Goal: Transaction & Acquisition: Purchase product/service

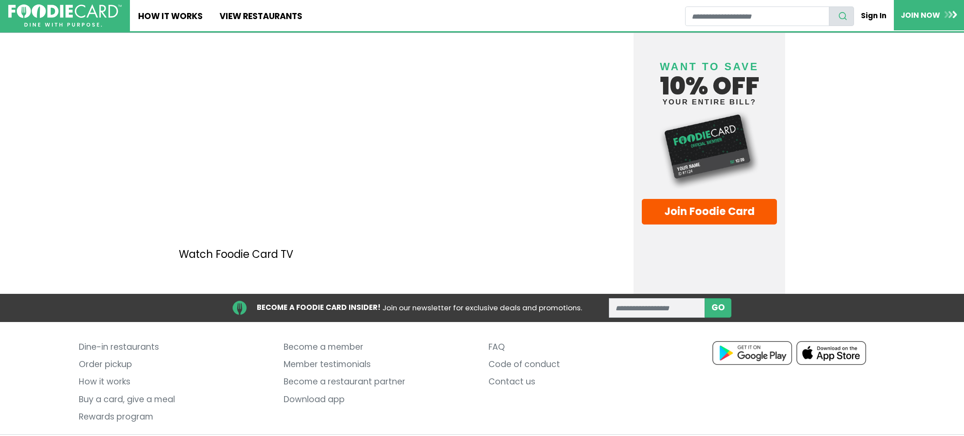
scroll to position [1103, 0]
click at [132, 408] on link "Rewards program" at bounding box center [175, 416] width 192 height 17
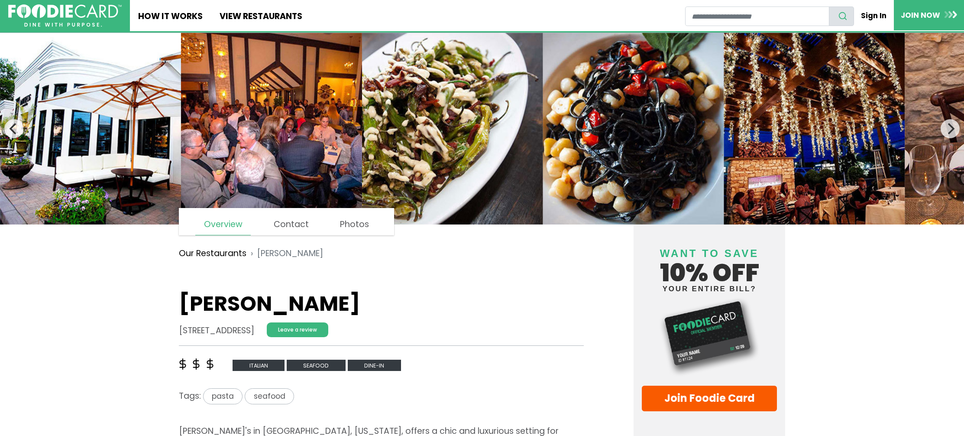
scroll to position [0, 0]
click at [275, 16] on link "View restaurants" at bounding box center [260, 15] width 99 height 31
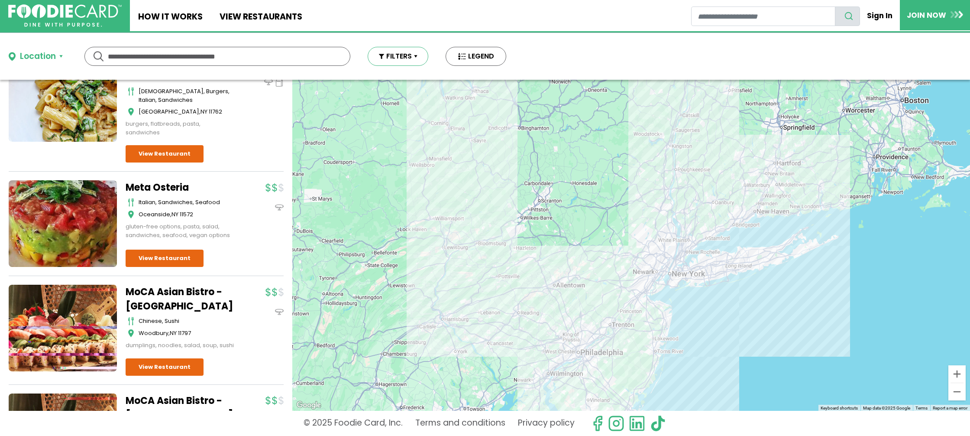
click at [418, 55] on button "FILTERS" at bounding box center [398, 56] width 61 height 19
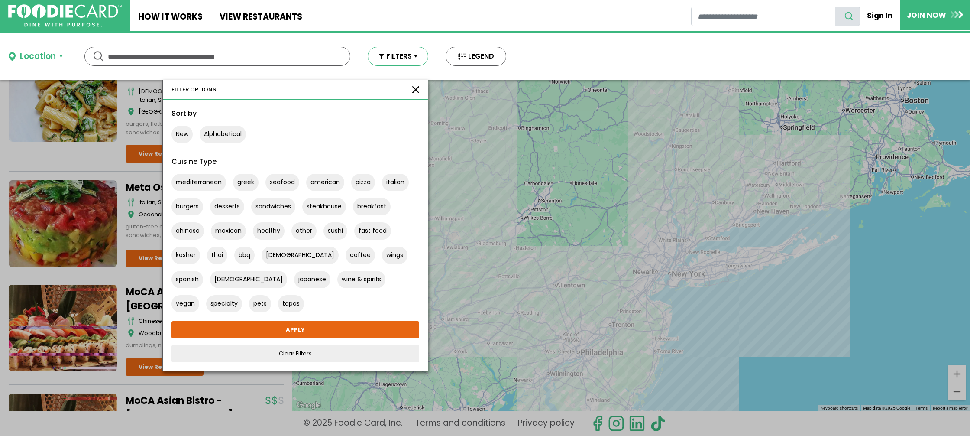
click at [418, 55] on button "FILTERS" at bounding box center [398, 56] width 61 height 19
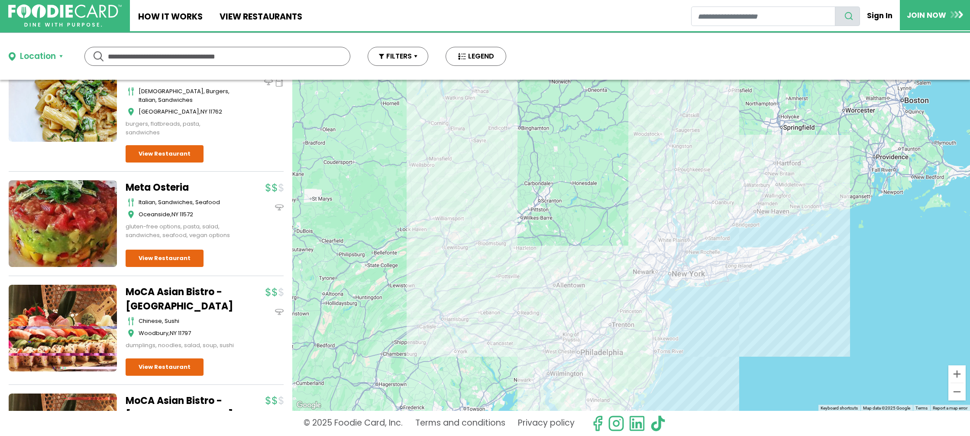
click at [225, 55] on input "text" at bounding box center [217, 56] width 219 height 18
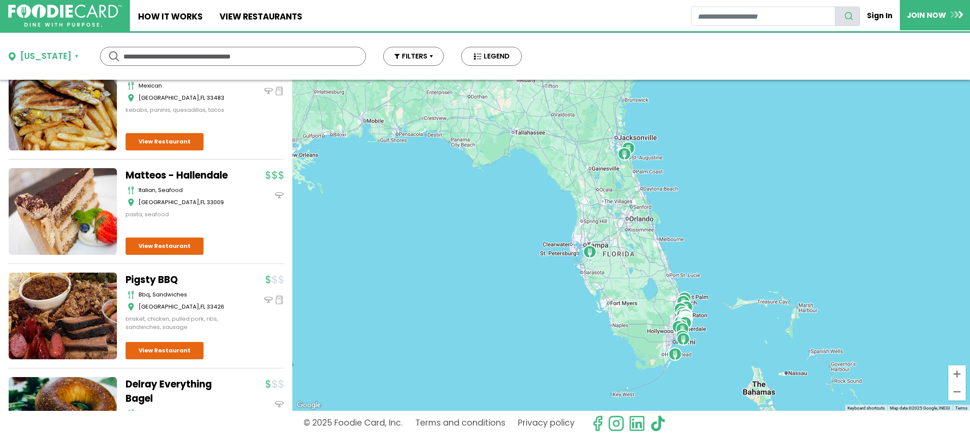
scroll to position [2952, 0]
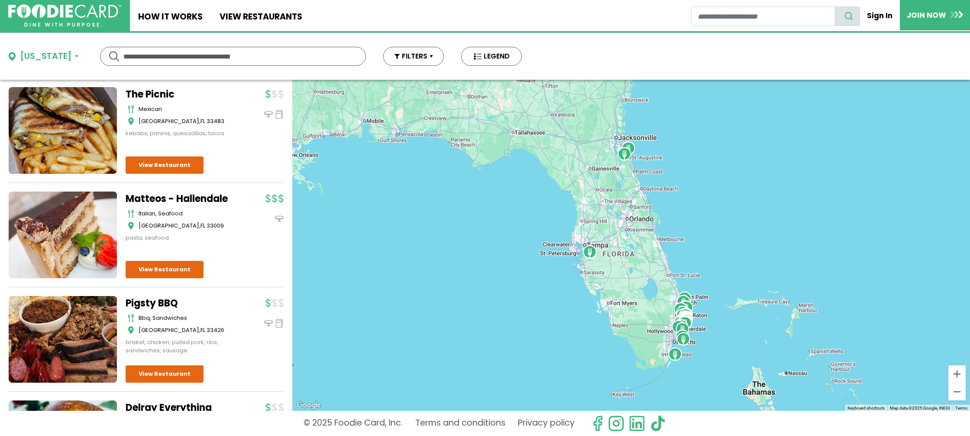
click at [160, 191] on link "Matteos - Hallendale" at bounding box center [180, 198] width 108 height 14
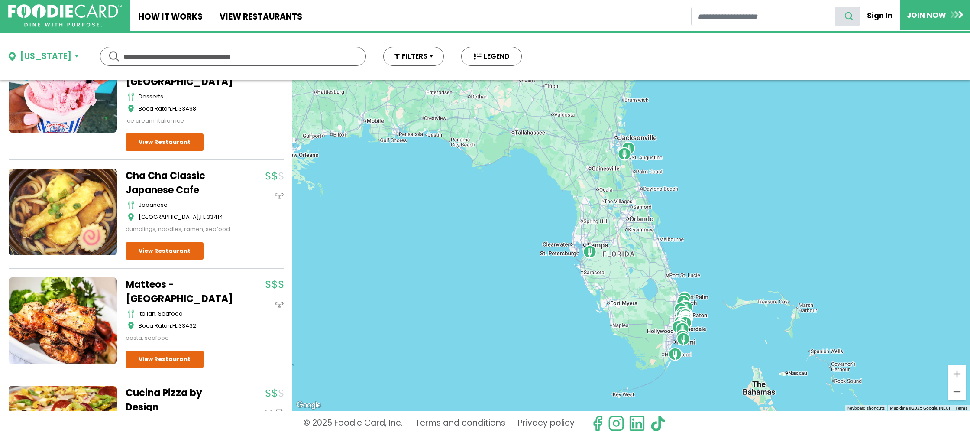
scroll to position [3640, 0]
click at [171, 350] on link "View Restaurant" at bounding box center [165, 358] width 78 height 17
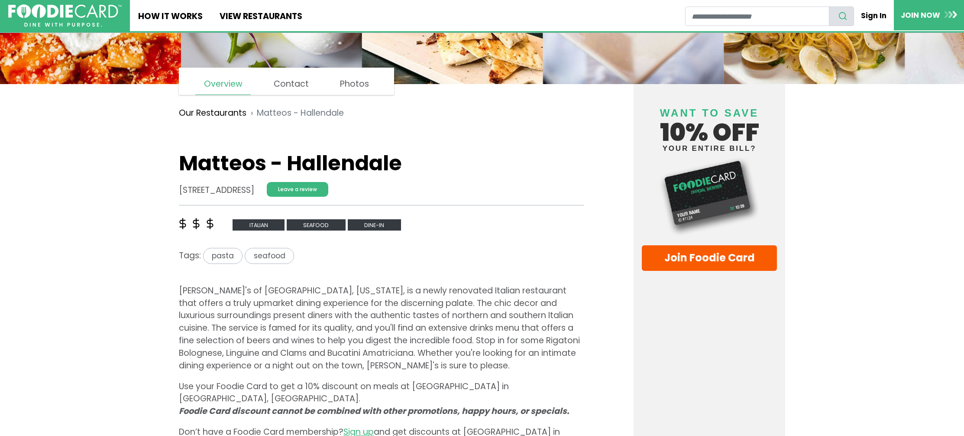
scroll to position [121, 0]
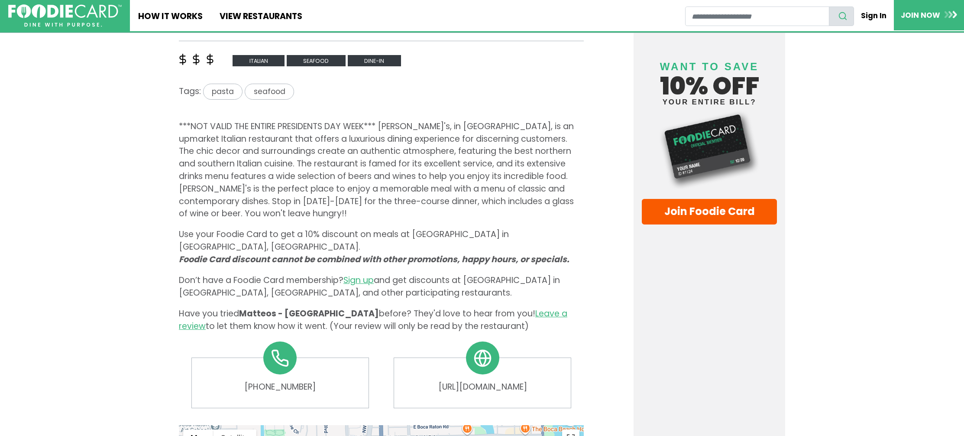
scroll to position [308, 0]
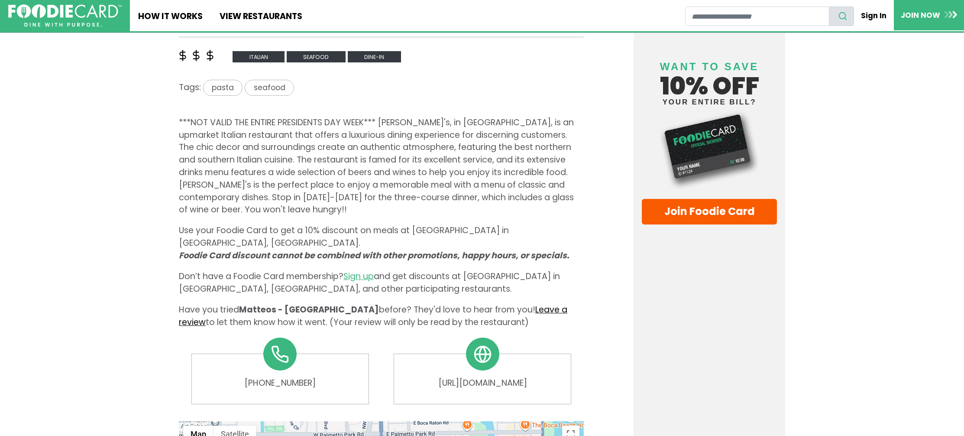
click at [512, 303] on link "Leave a review" at bounding box center [373, 315] width 388 height 24
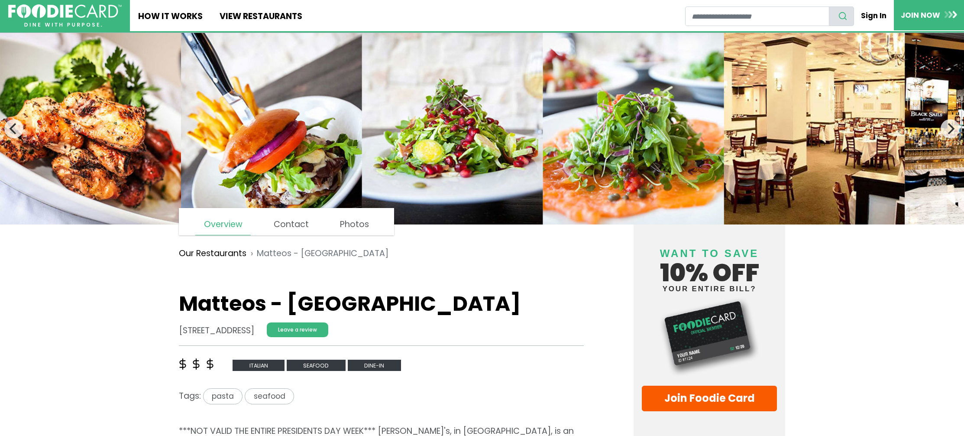
scroll to position [0, 0]
click at [716, 399] on link "Join Foodie Card" at bounding box center [709, 398] width 135 height 26
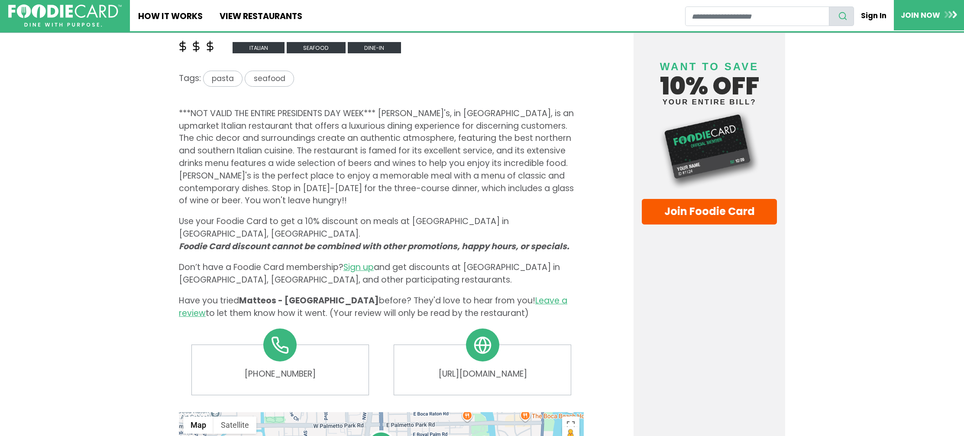
scroll to position [324, 0]
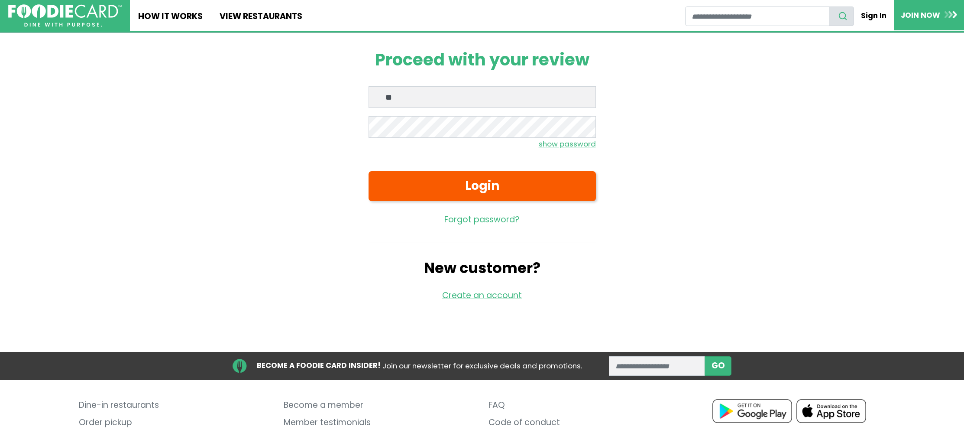
type input "*"
type input "**********"
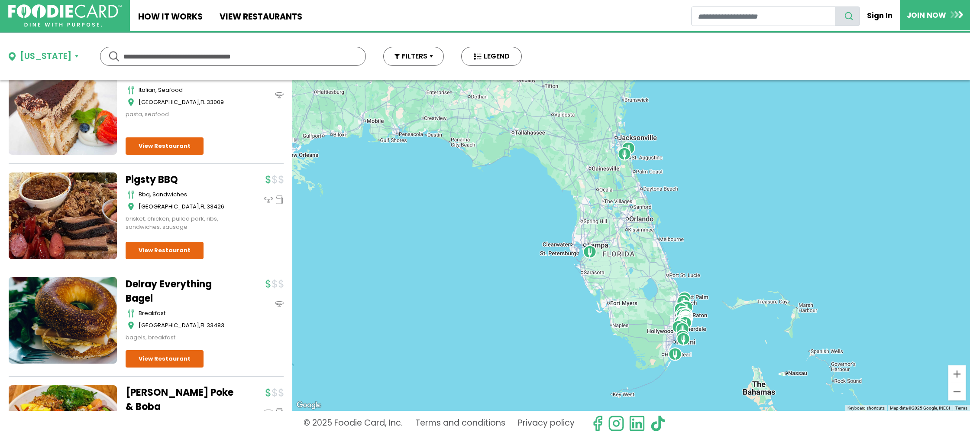
scroll to position [3093, 0]
